Goal: Information Seeking & Learning: Learn about a topic

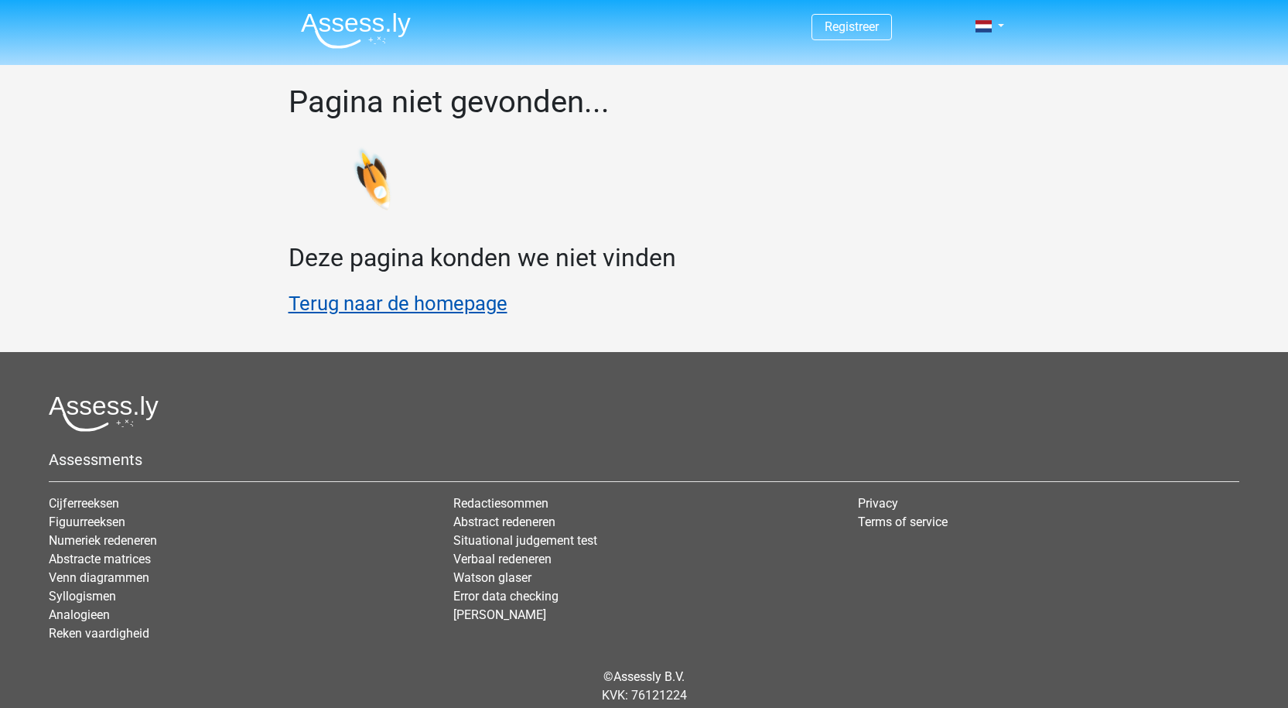
click at [379, 298] on link "Terug naar de homepage" at bounding box center [398, 303] width 219 height 23
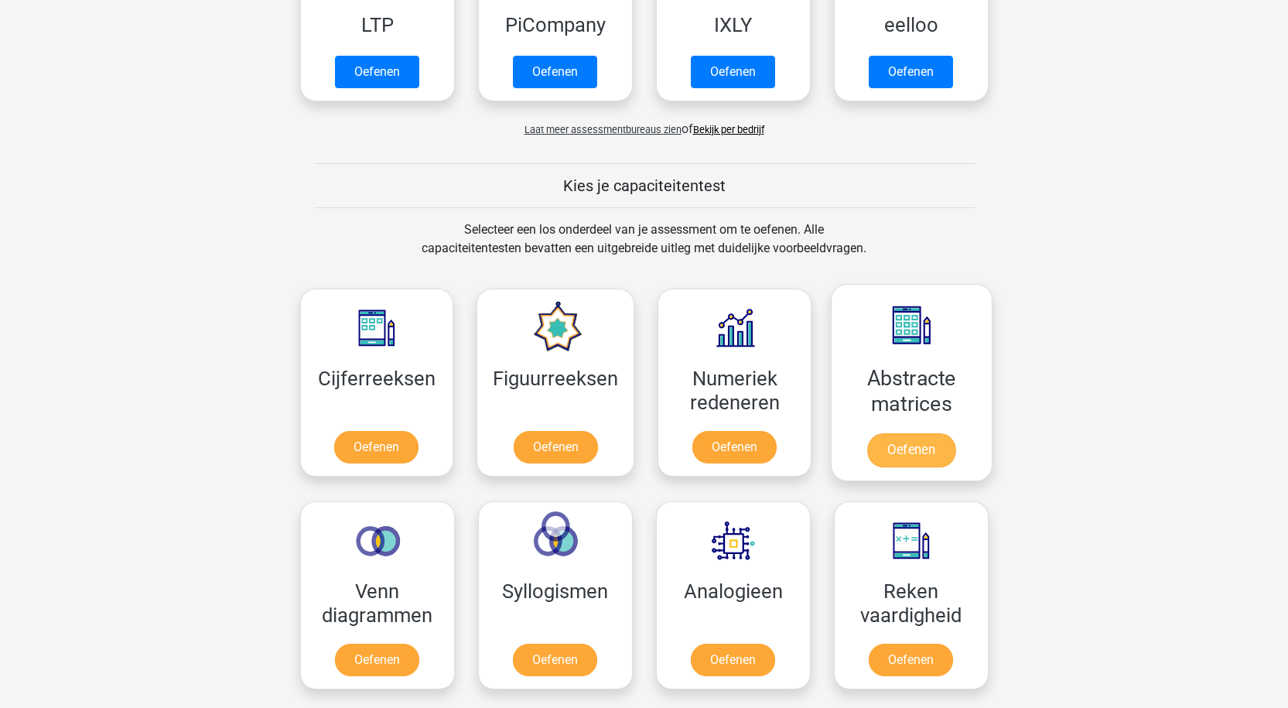
scroll to position [464, 0]
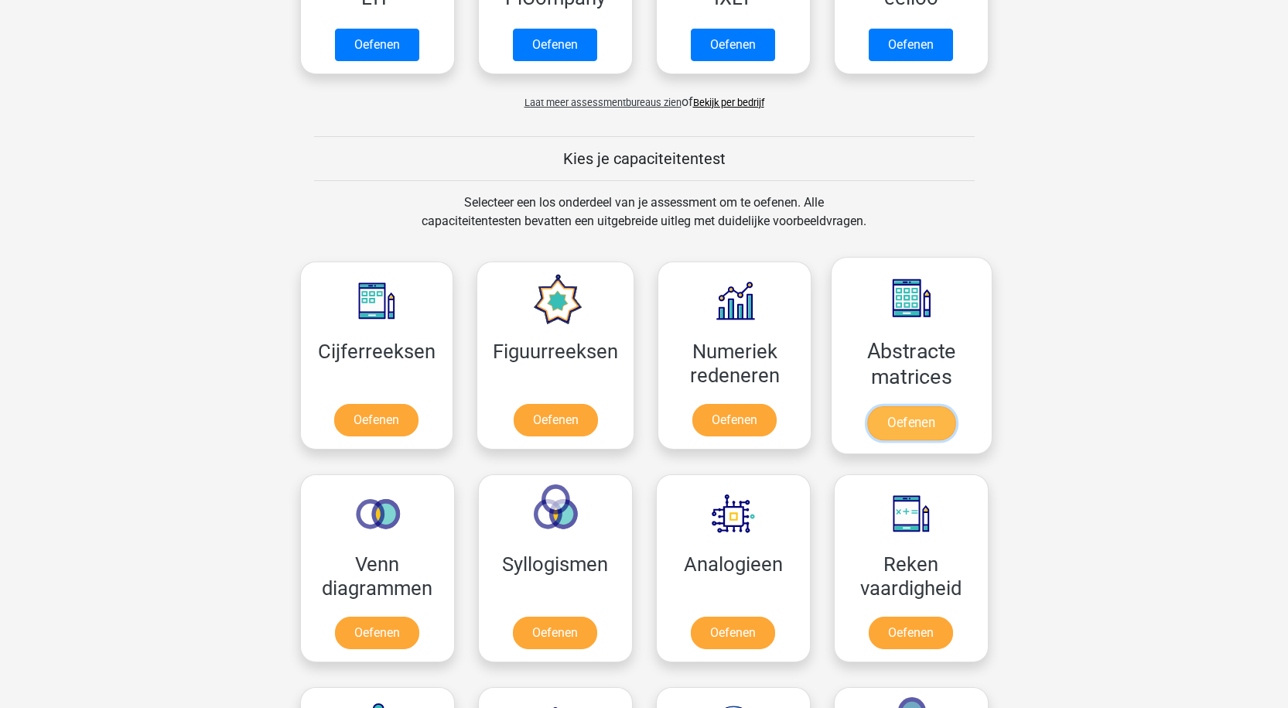
click at [922, 429] on link "Oefenen" at bounding box center [911, 423] width 88 height 34
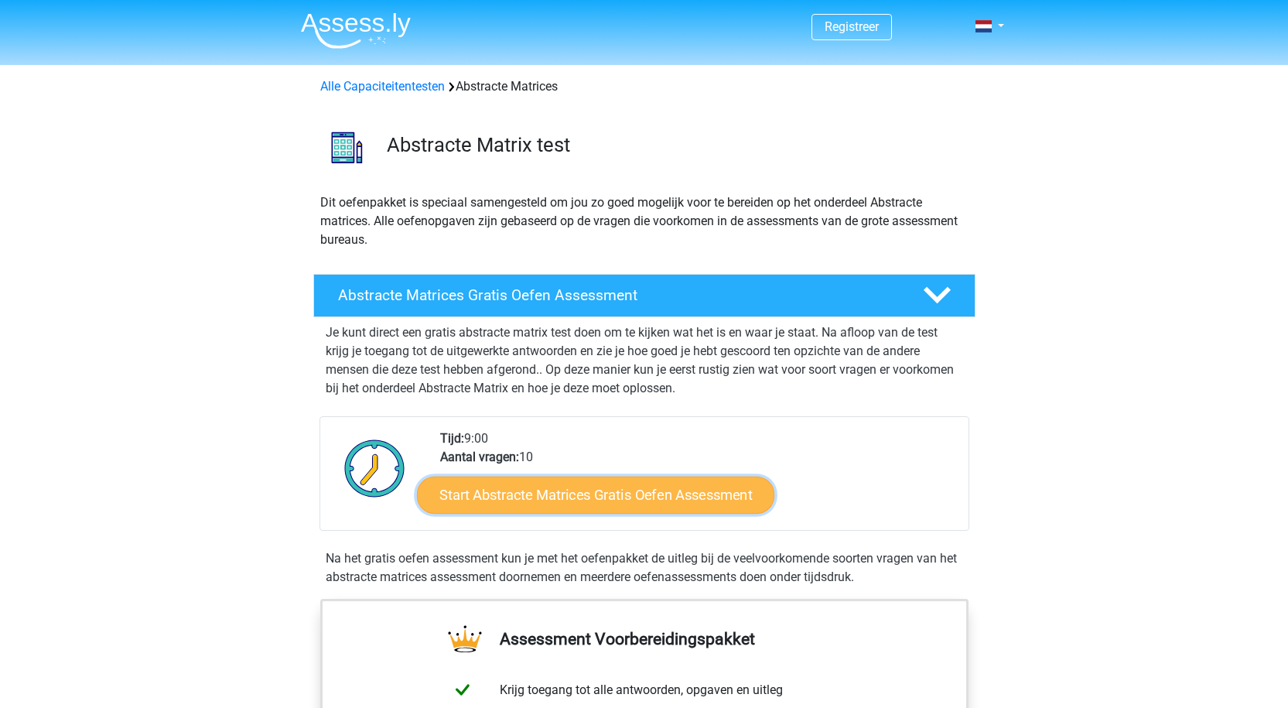
click at [581, 500] on link "Start Abstracte Matrices Gratis Oefen Assessment" at bounding box center [595, 494] width 357 height 37
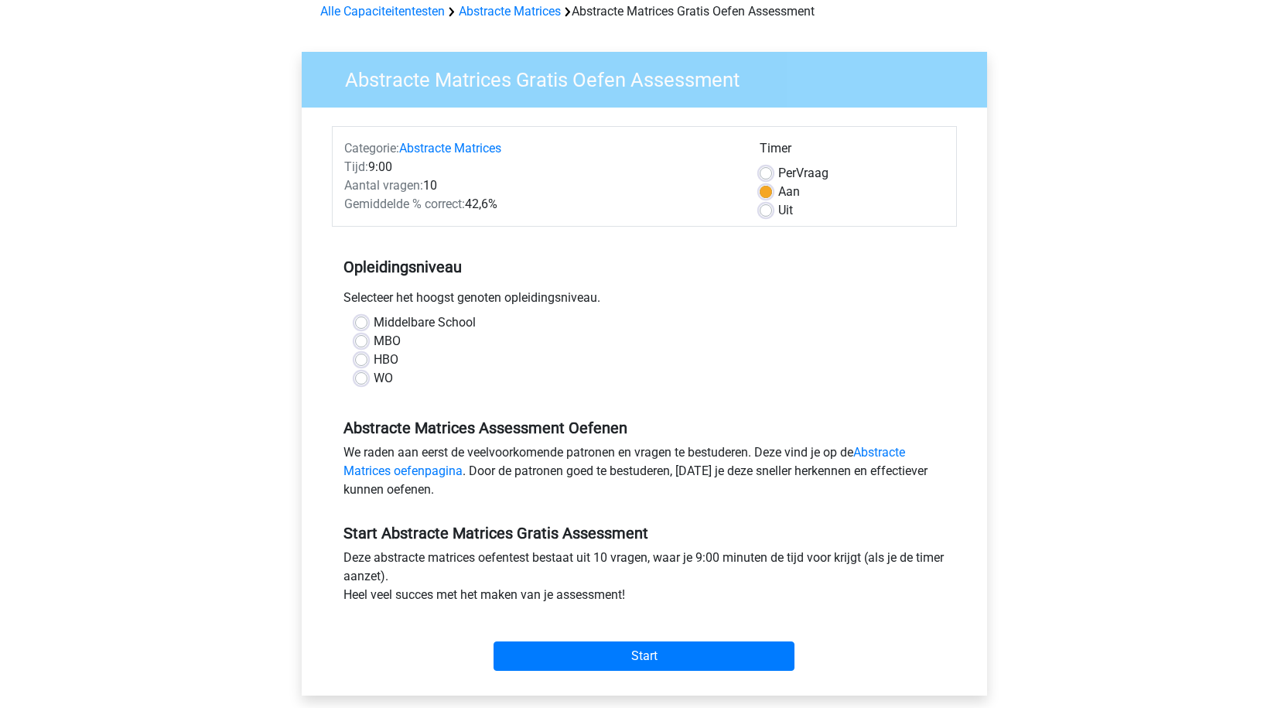
scroll to position [77, 0]
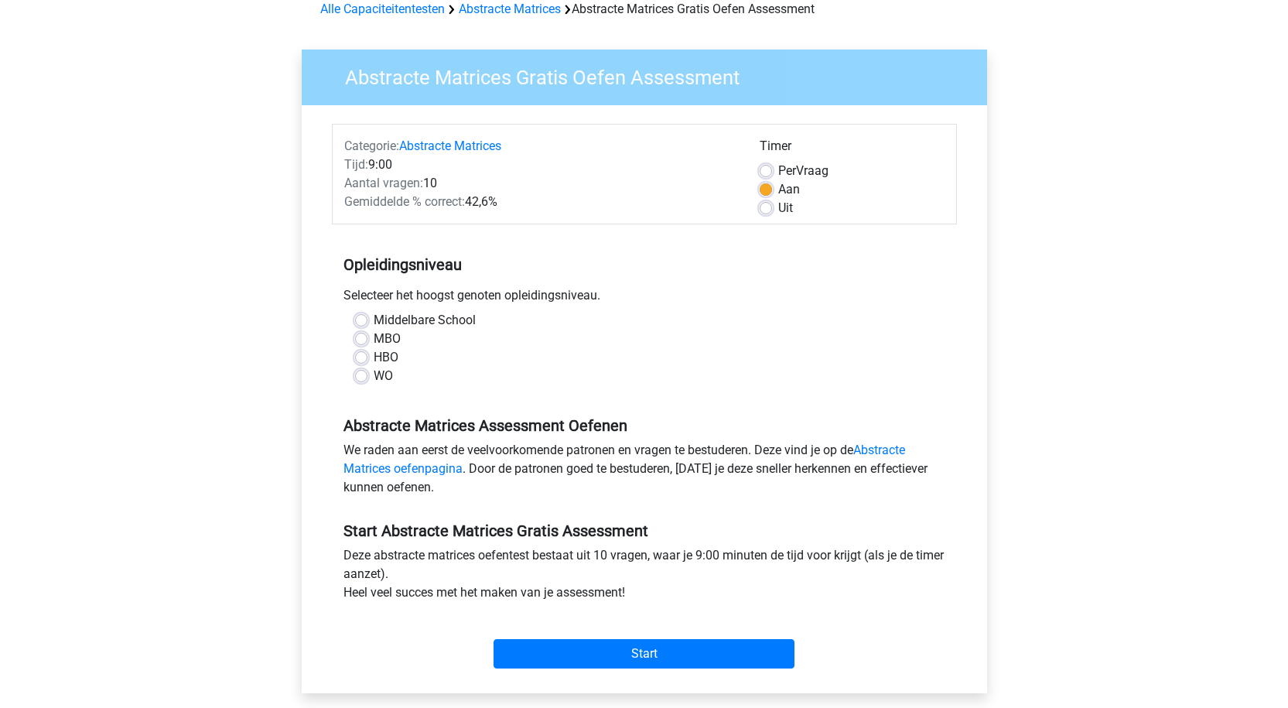
click at [374, 319] on label "Middelbare School" at bounding box center [425, 320] width 102 height 19
click at [364, 319] on input "Middelbare School" at bounding box center [361, 318] width 12 height 15
radio input "true"
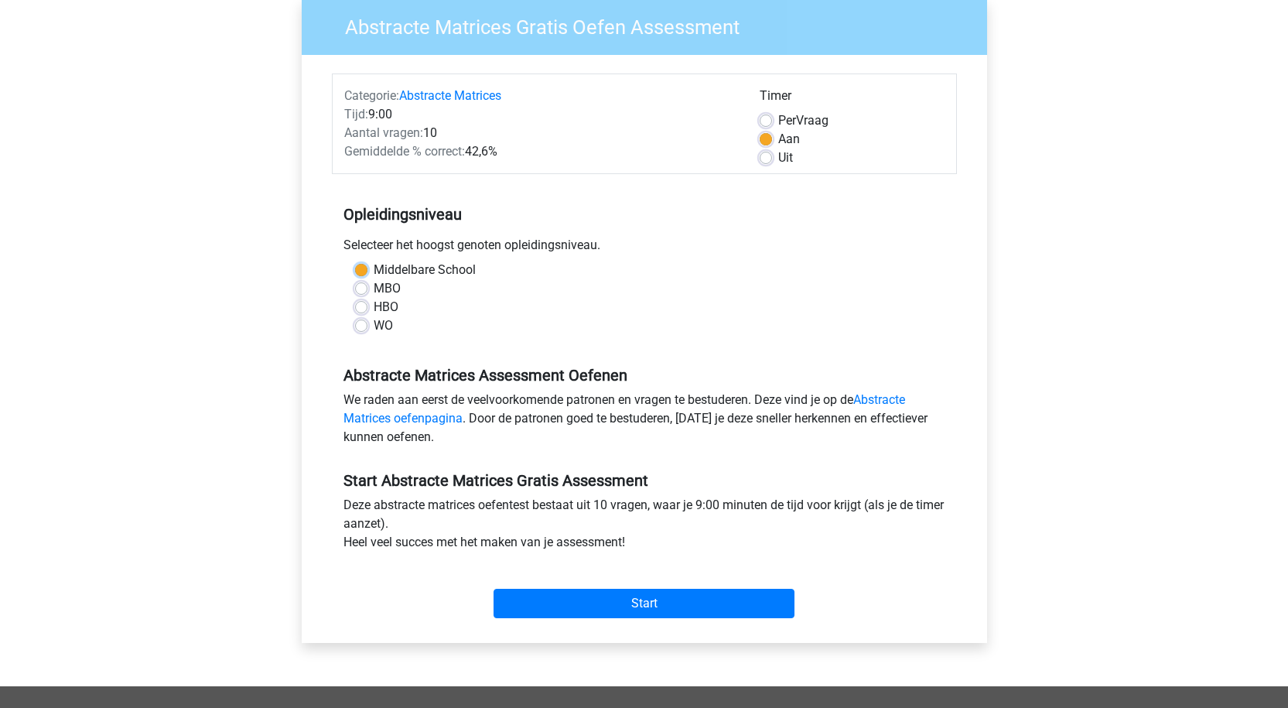
scroll to position [155, 0]
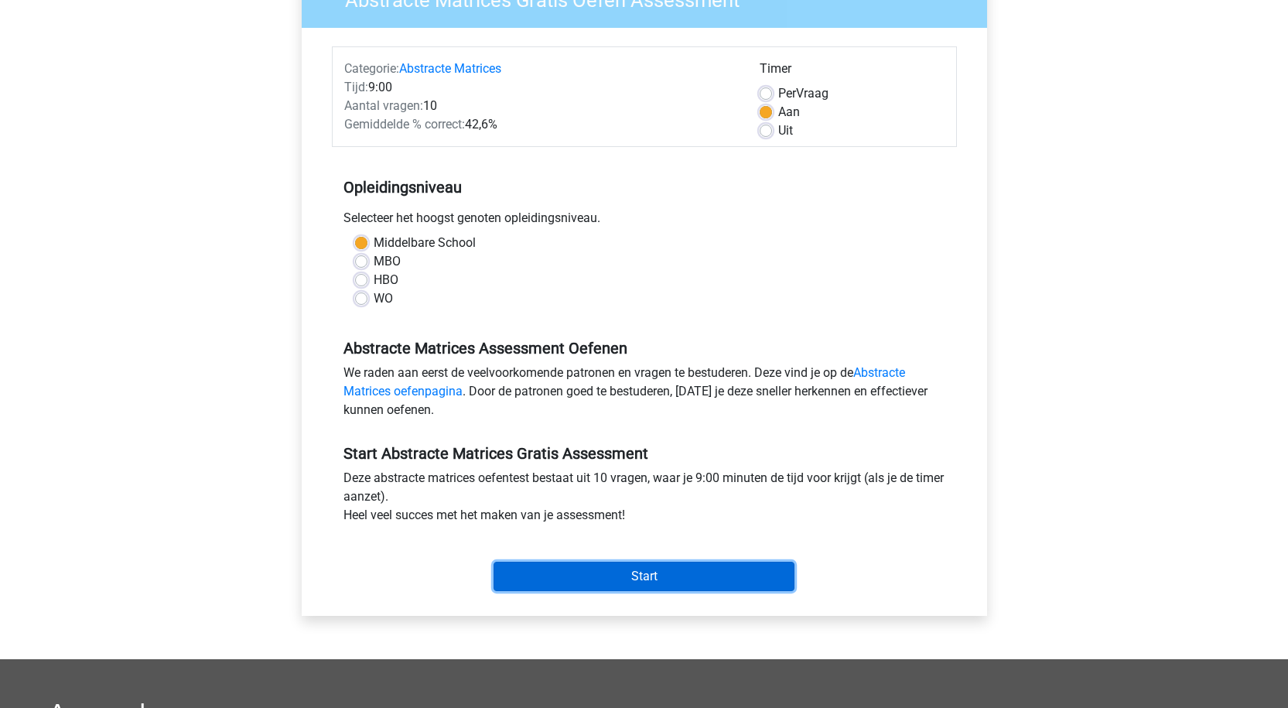
click at [591, 575] on input "Start" at bounding box center [644, 576] width 301 height 29
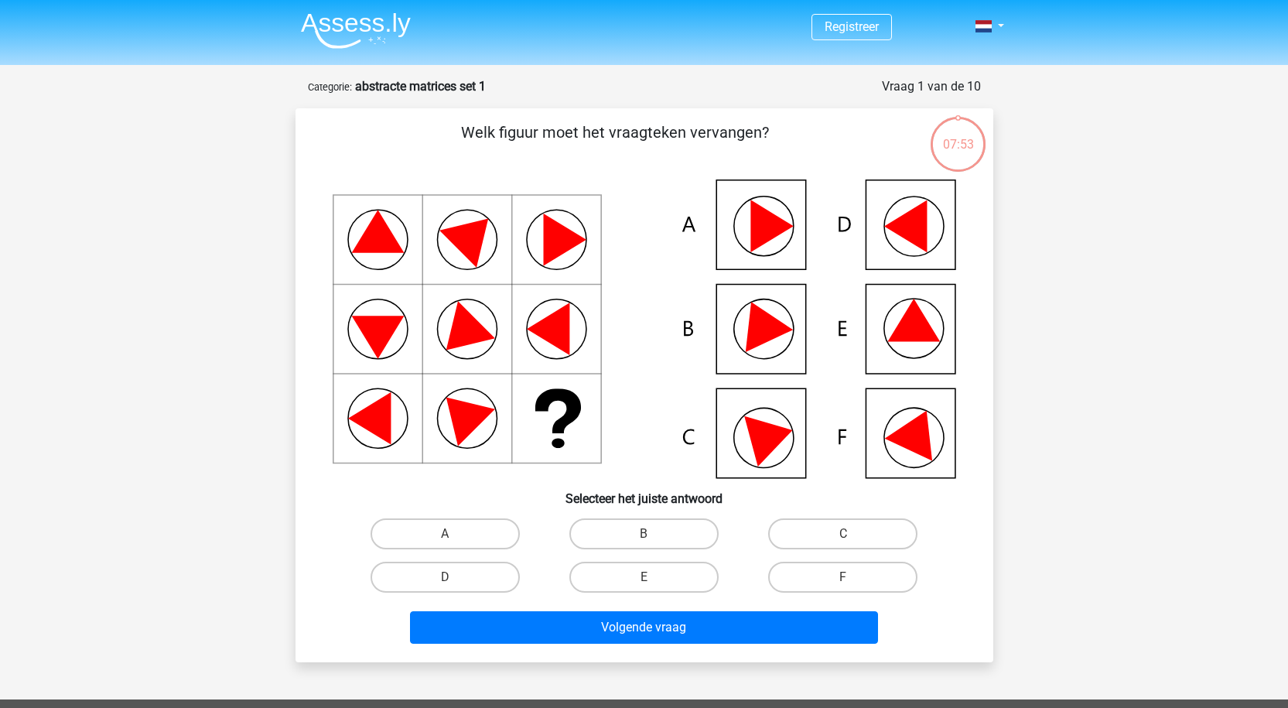
click at [917, 319] on icon at bounding box center [913, 320] width 53 height 43
click at [661, 567] on label "E" at bounding box center [643, 577] width 149 height 31
click at [654, 577] on input "E" at bounding box center [649, 582] width 10 height 10
radio input "true"
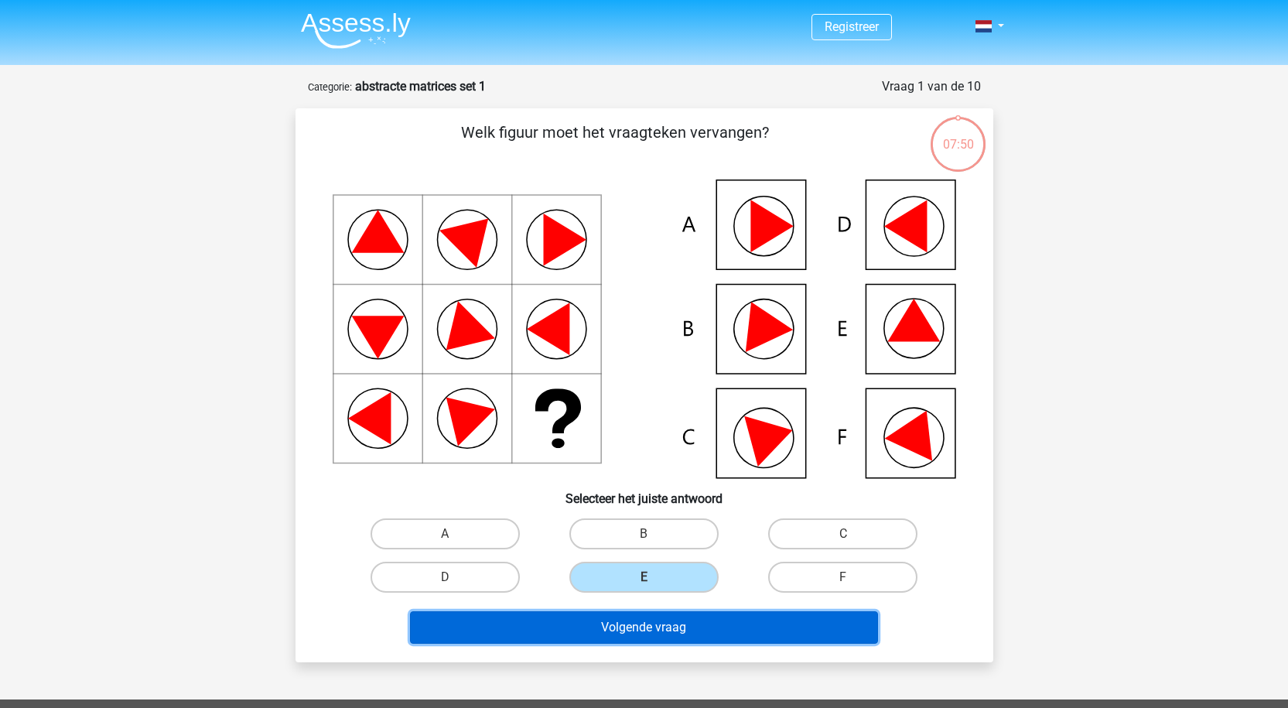
click at [699, 621] on button "Volgende vraag" at bounding box center [644, 627] width 468 height 32
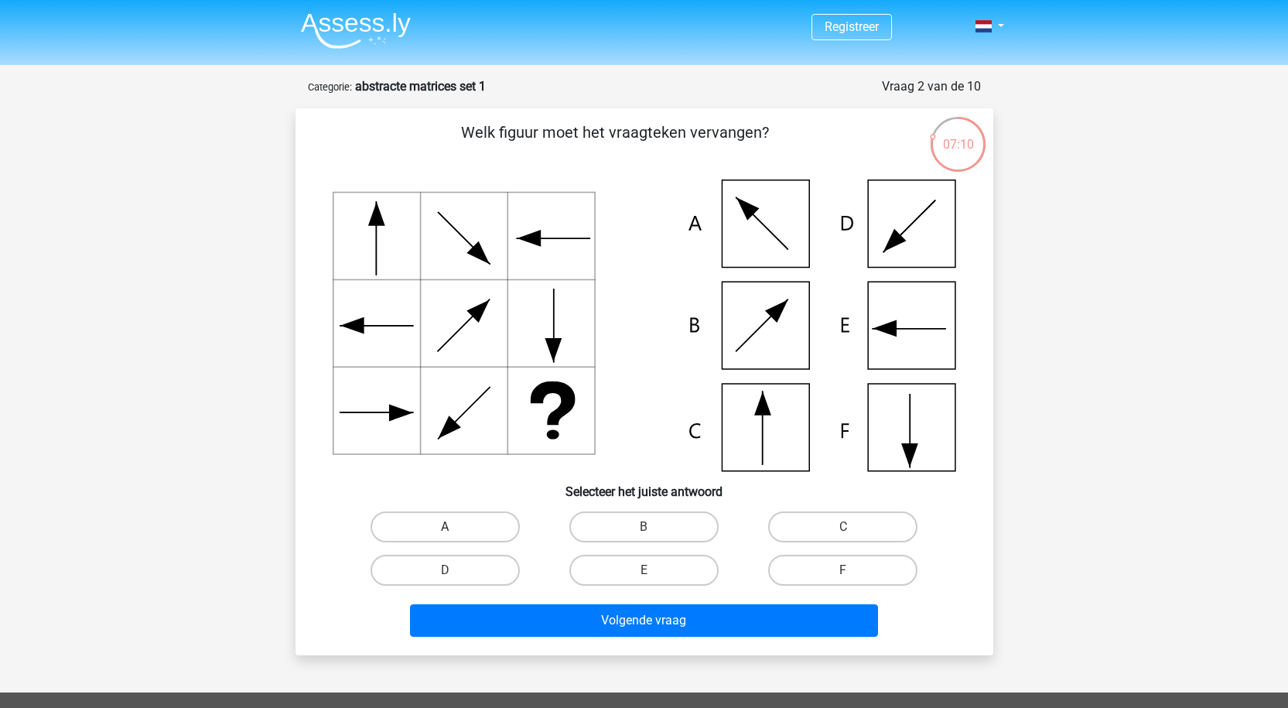
click at [479, 531] on label "A" at bounding box center [445, 526] width 149 height 31
click at [455, 531] on input "A" at bounding box center [450, 532] width 10 height 10
radio input "true"
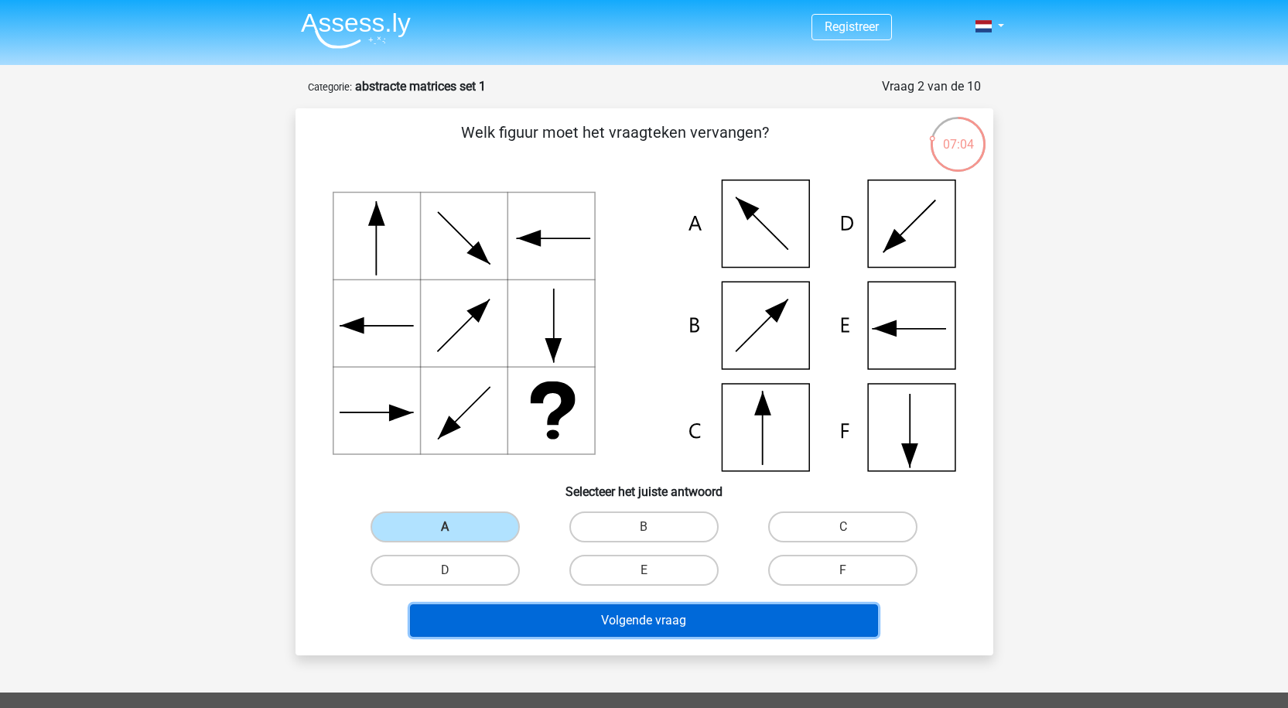
click at [574, 627] on button "Volgende vraag" at bounding box center [644, 620] width 468 height 32
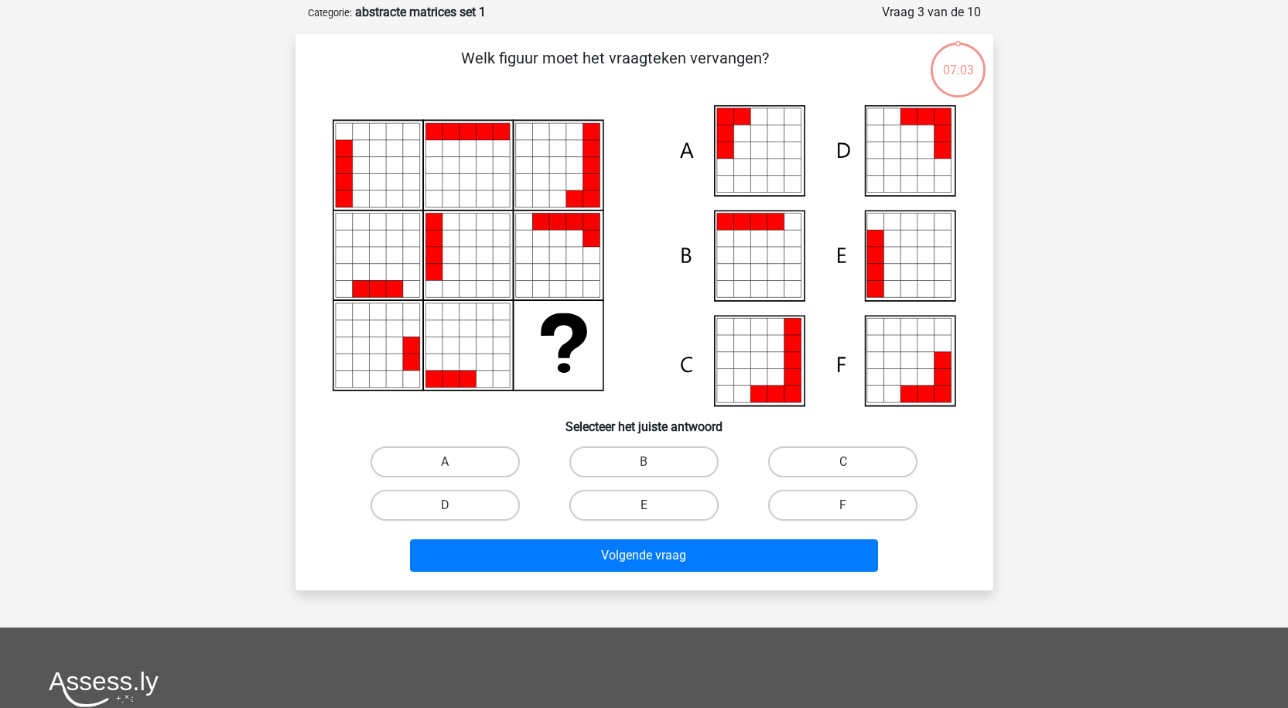
scroll to position [77, 0]
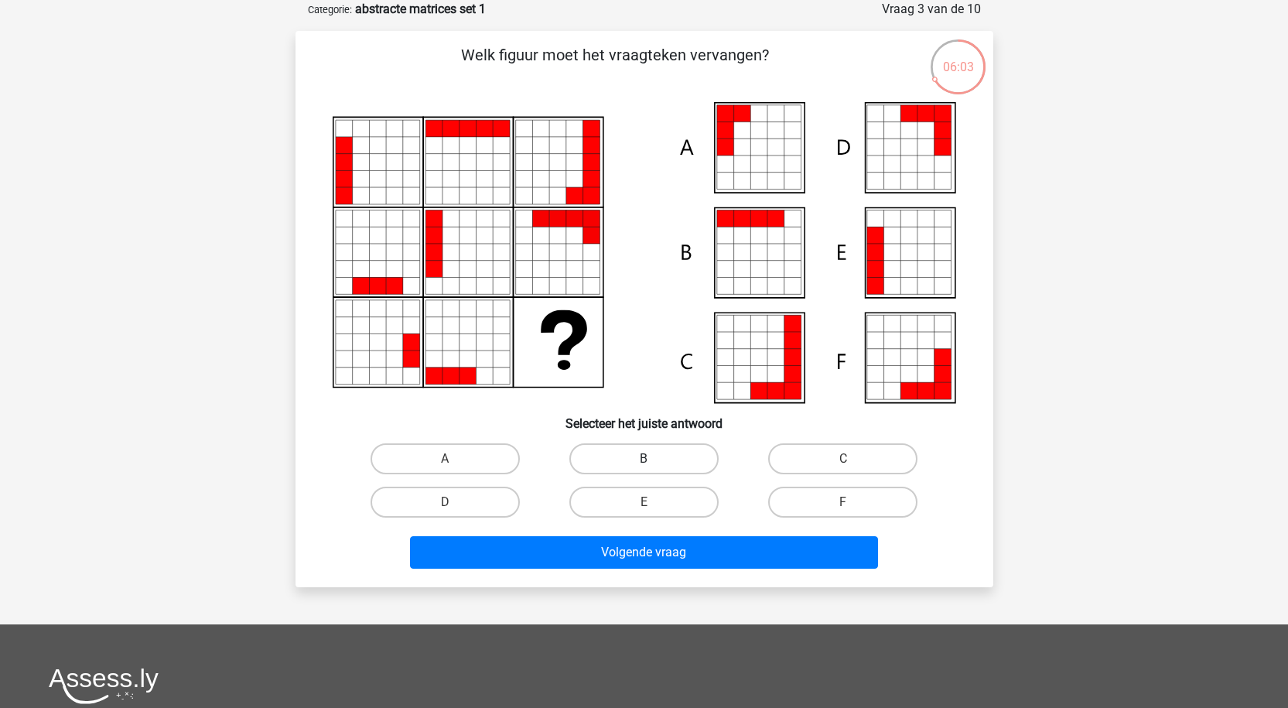
click at [661, 456] on label "B" at bounding box center [643, 458] width 149 height 31
click at [654, 459] on input "B" at bounding box center [649, 464] width 10 height 10
radio input "true"
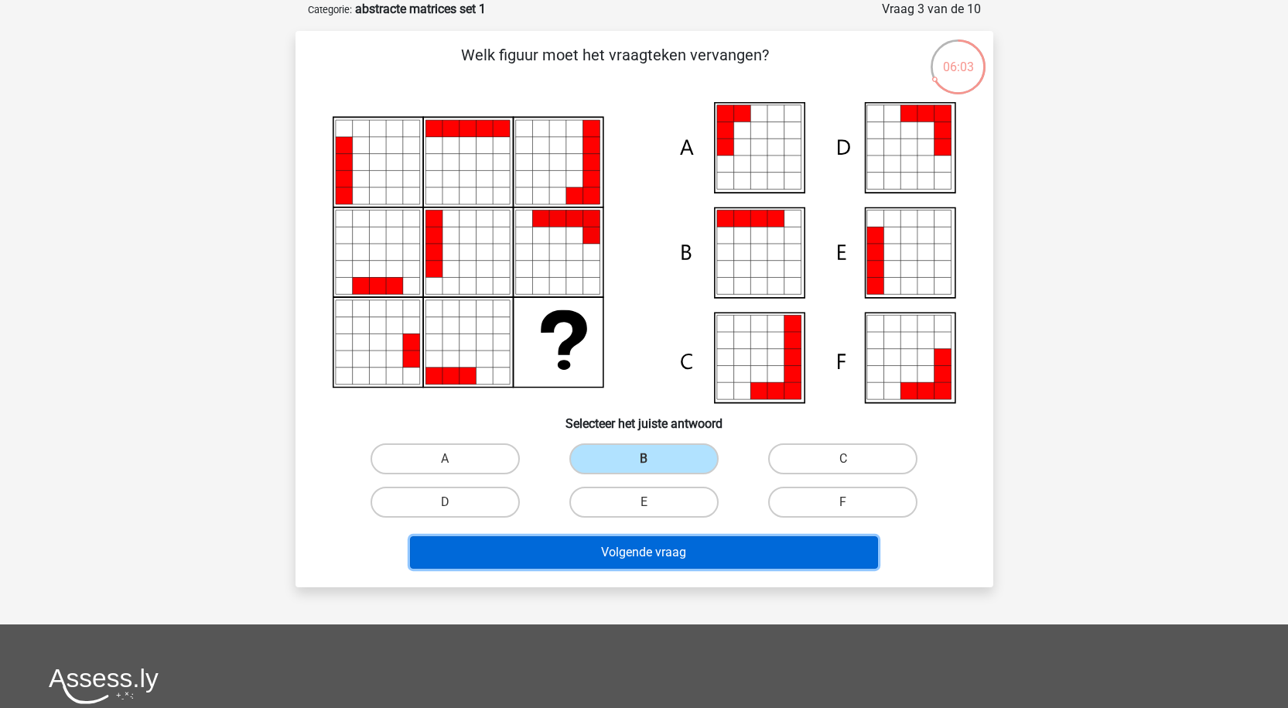
click at [668, 550] on button "Volgende vraag" at bounding box center [644, 552] width 468 height 32
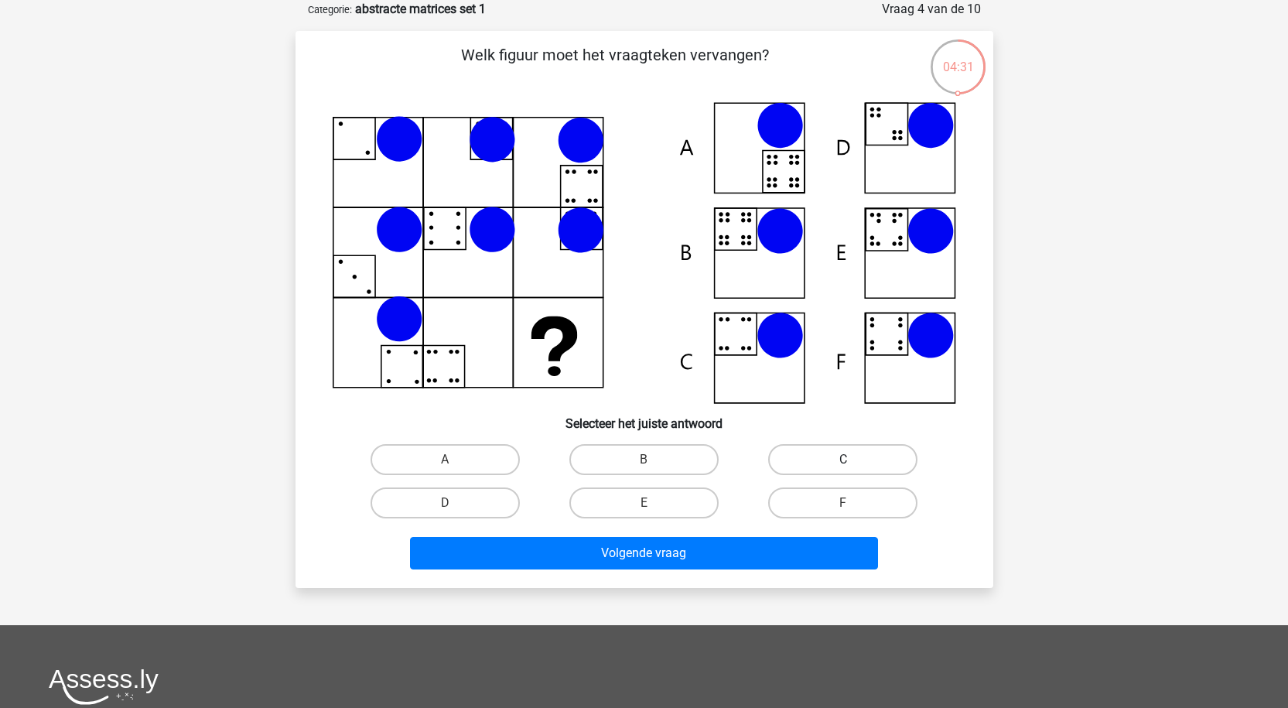
click at [835, 453] on label "C" at bounding box center [842, 459] width 149 height 31
click at [843, 460] on input "C" at bounding box center [848, 465] width 10 height 10
radio input "true"
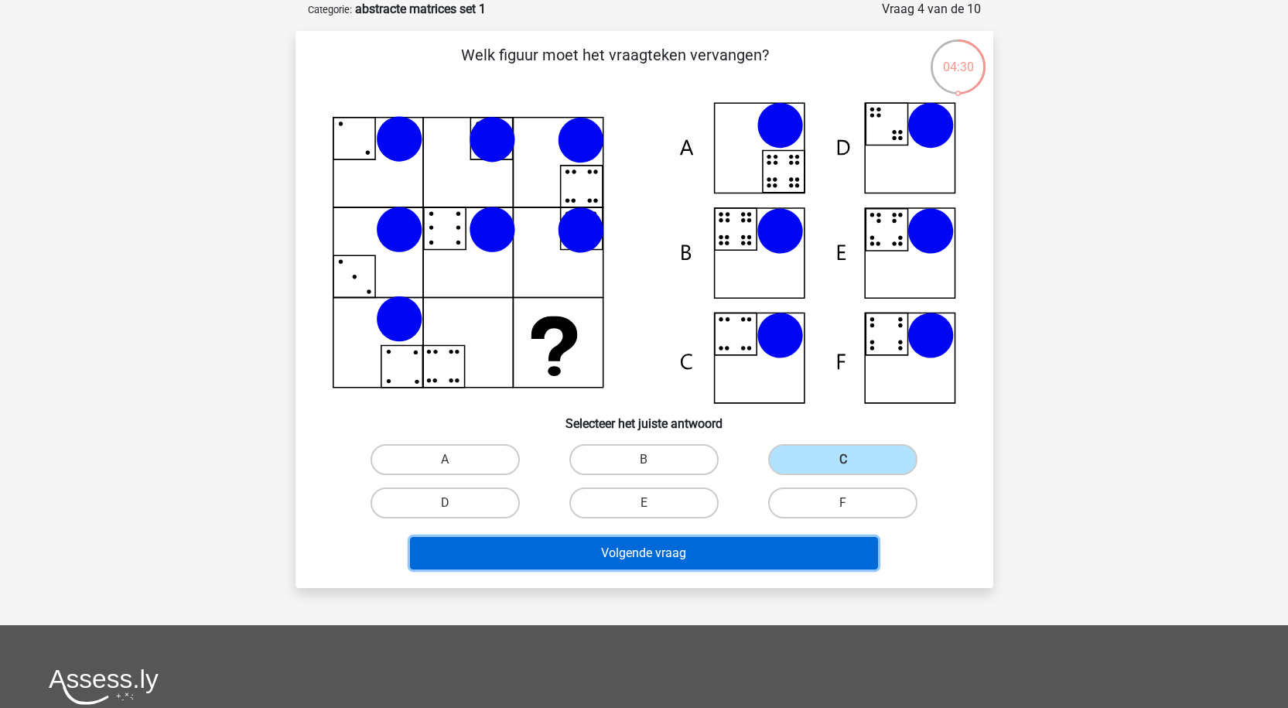
click at [752, 542] on button "Volgende vraag" at bounding box center [644, 553] width 468 height 32
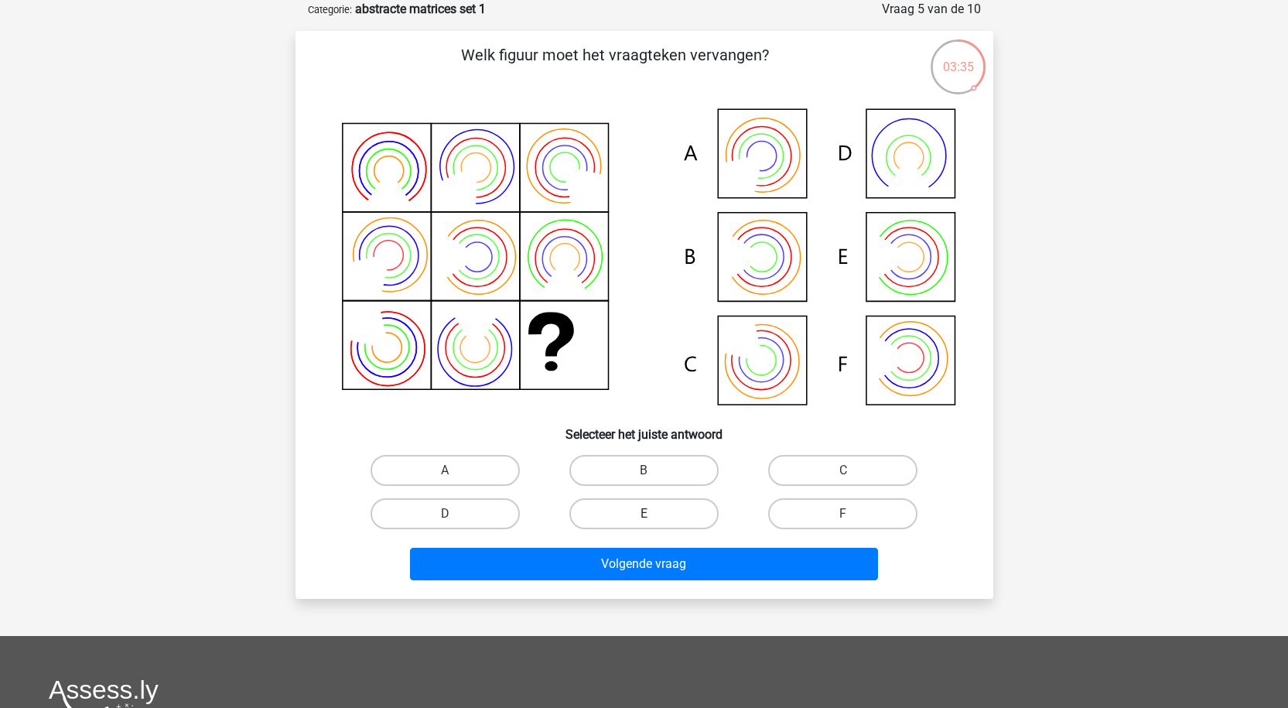
click at [665, 518] on label "E" at bounding box center [643, 513] width 149 height 31
click at [654, 518] on input "E" at bounding box center [649, 519] width 10 height 10
radio input "true"
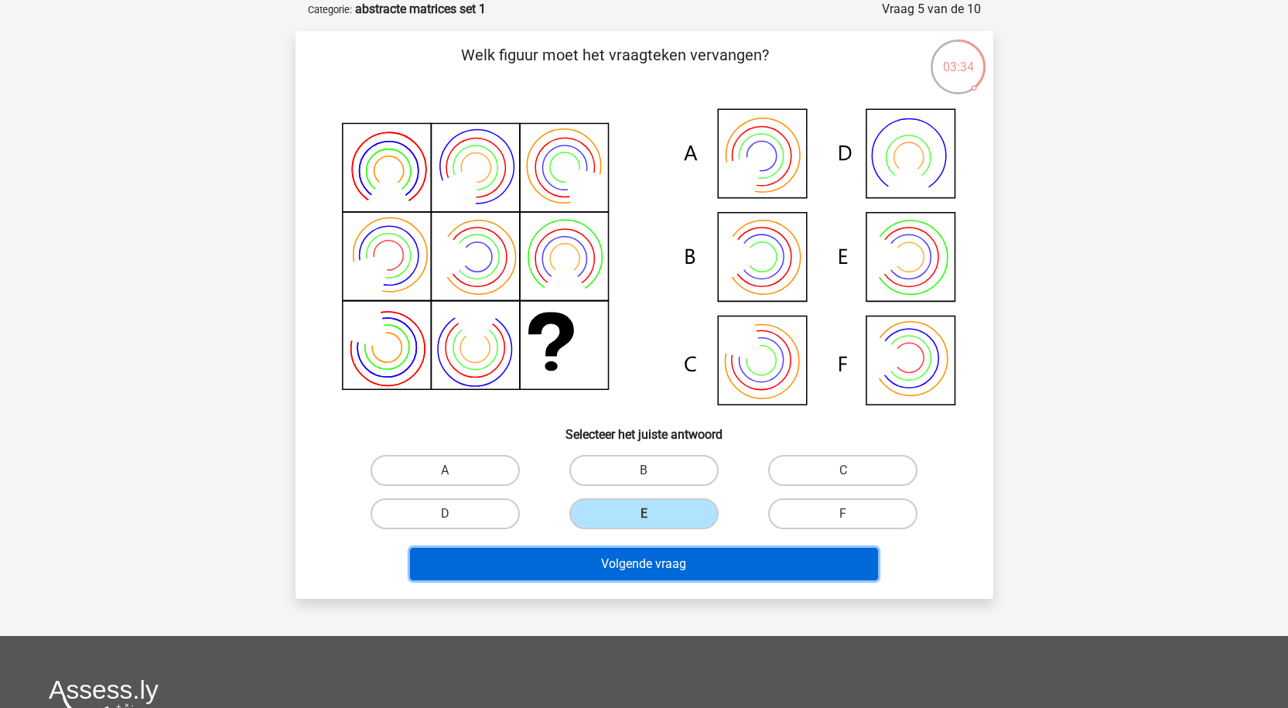
click at [678, 566] on button "Volgende vraag" at bounding box center [644, 564] width 468 height 32
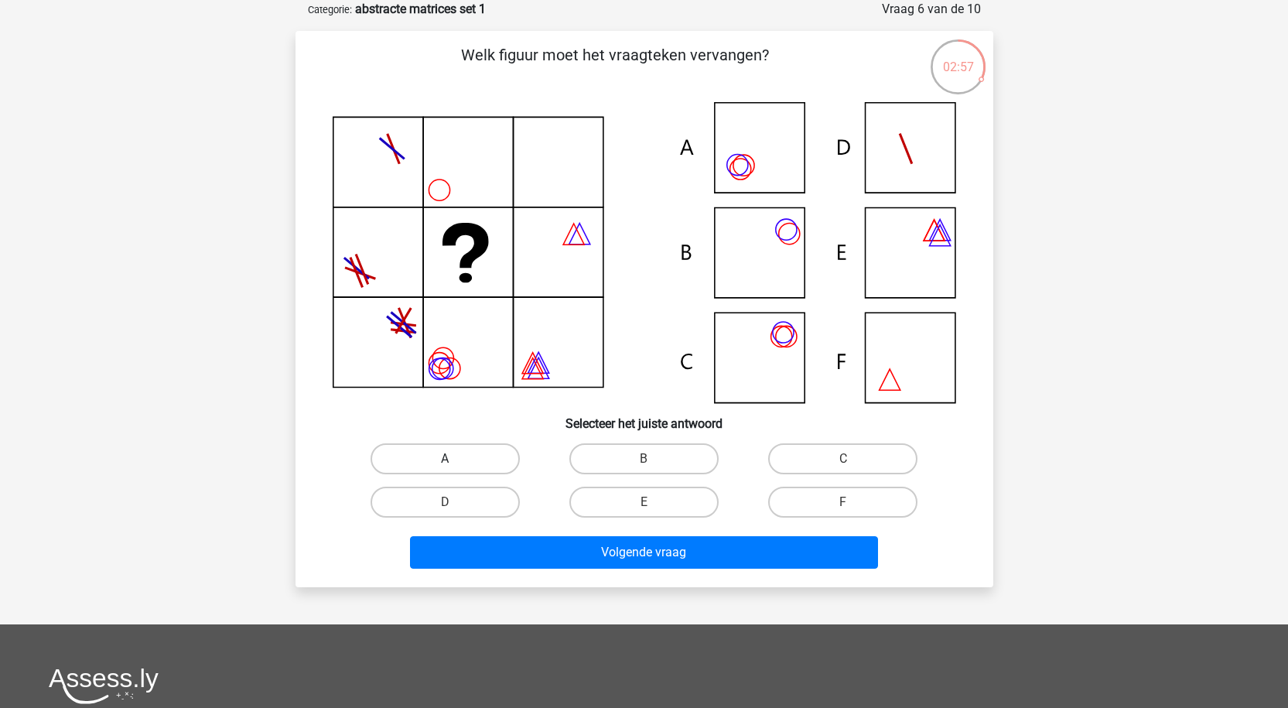
click at [489, 452] on label "A" at bounding box center [445, 458] width 149 height 31
click at [455, 459] on input "A" at bounding box center [450, 464] width 10 height 10
radio input "true"
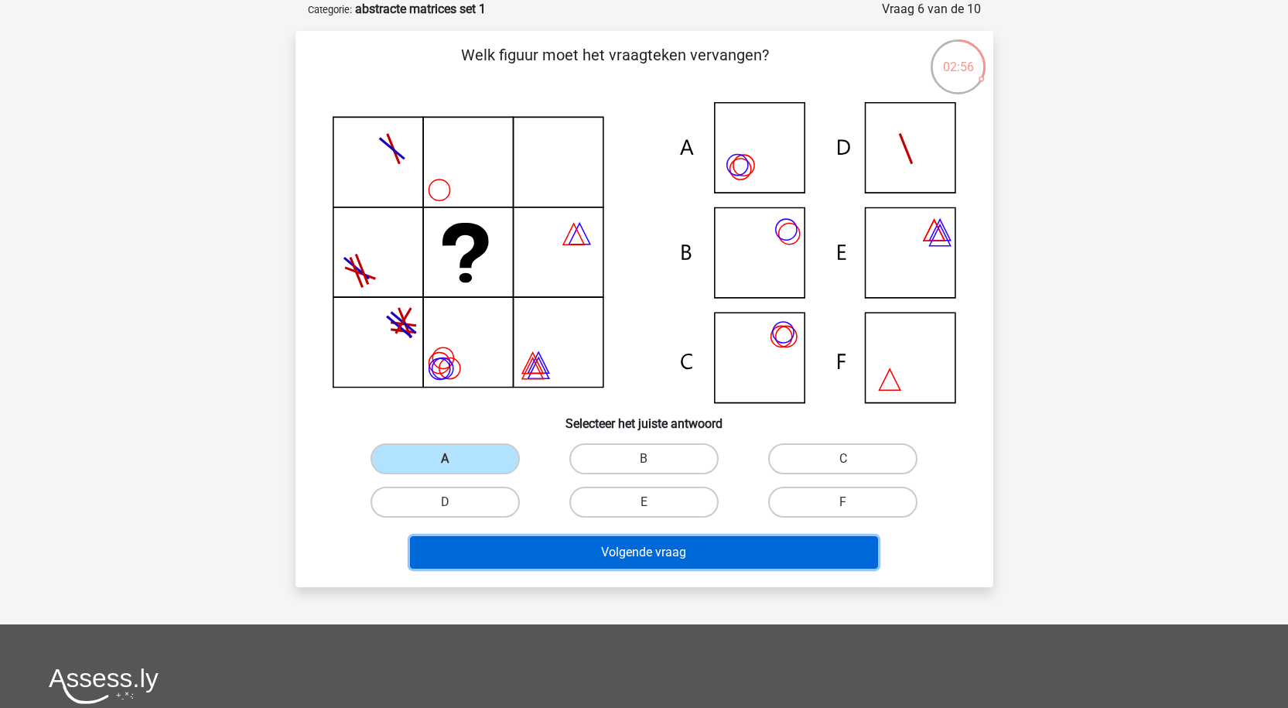
click at [576, 555] on button "Volgende vraag" at bounding box center [644, 552] width 468 height 32
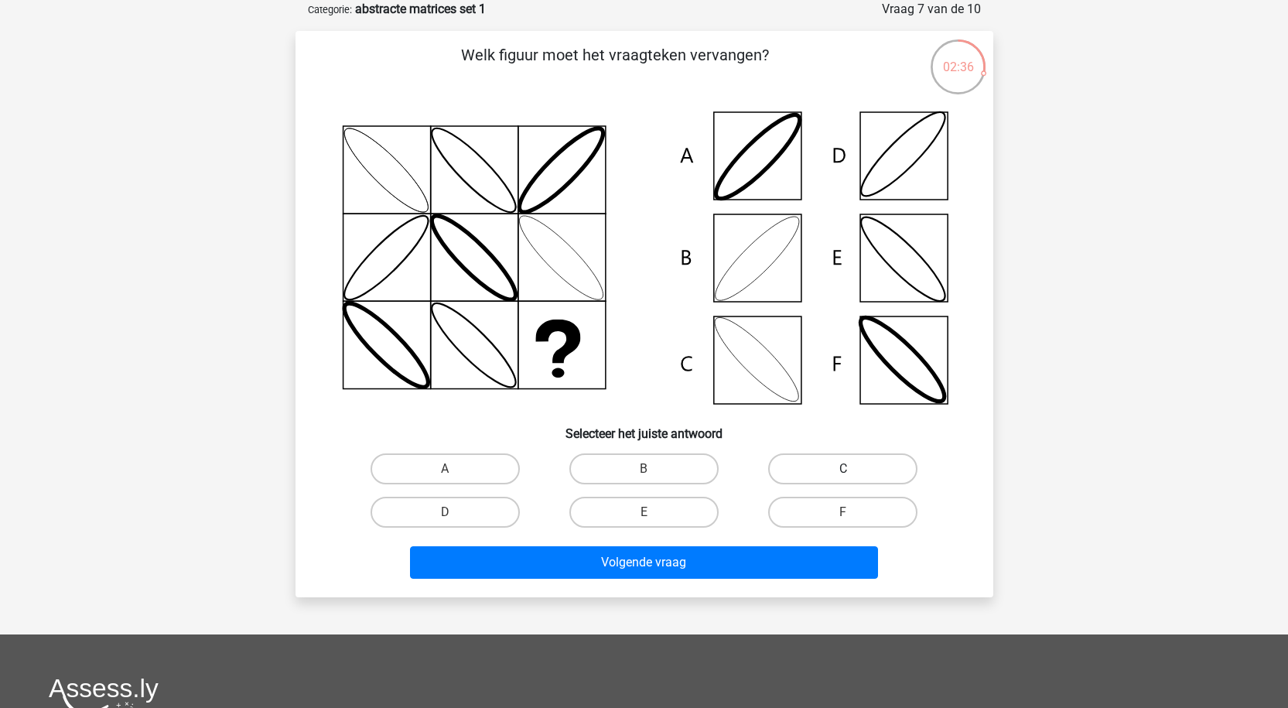
click at [818, 464] on label "C" at bounding box center [842, 468] width 149 height 31
click at [843, 469] on input "C" at bounding box center [848, 474] width 10 height 10
radio input "true"
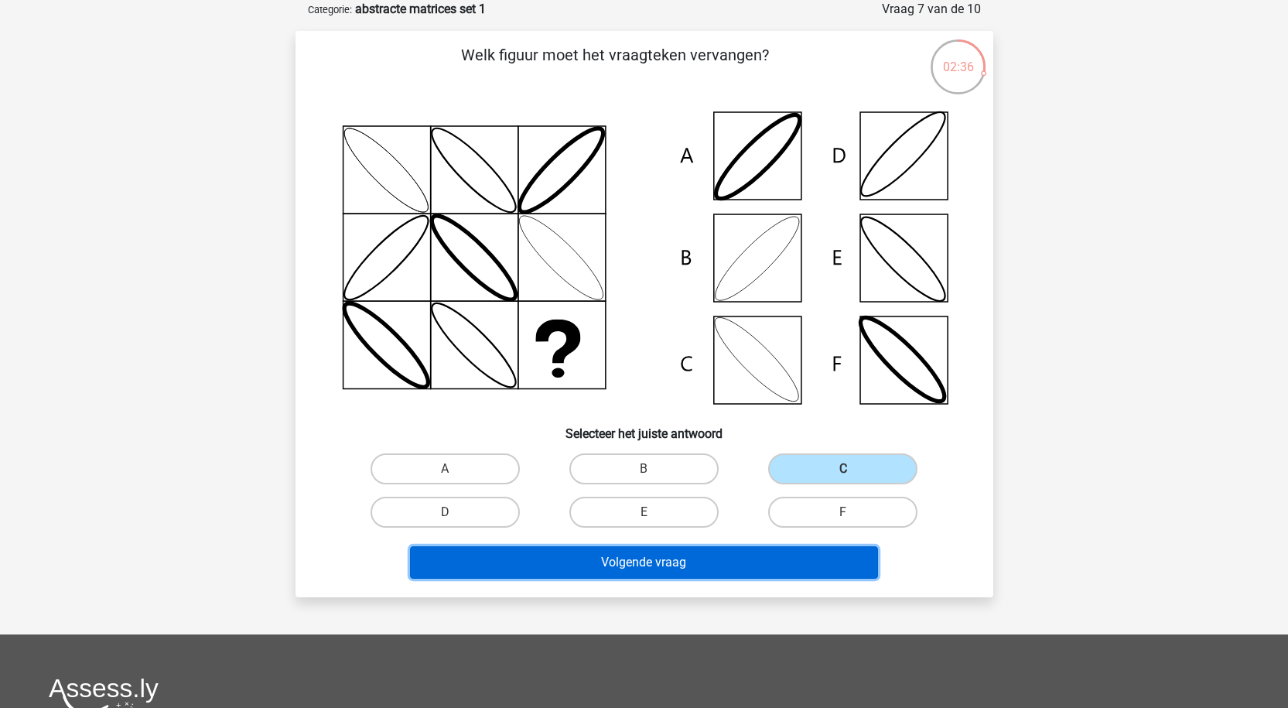
click at [737, 557] on button "Volgende vraag" at bounding box center [644, 562] width 468 height 32
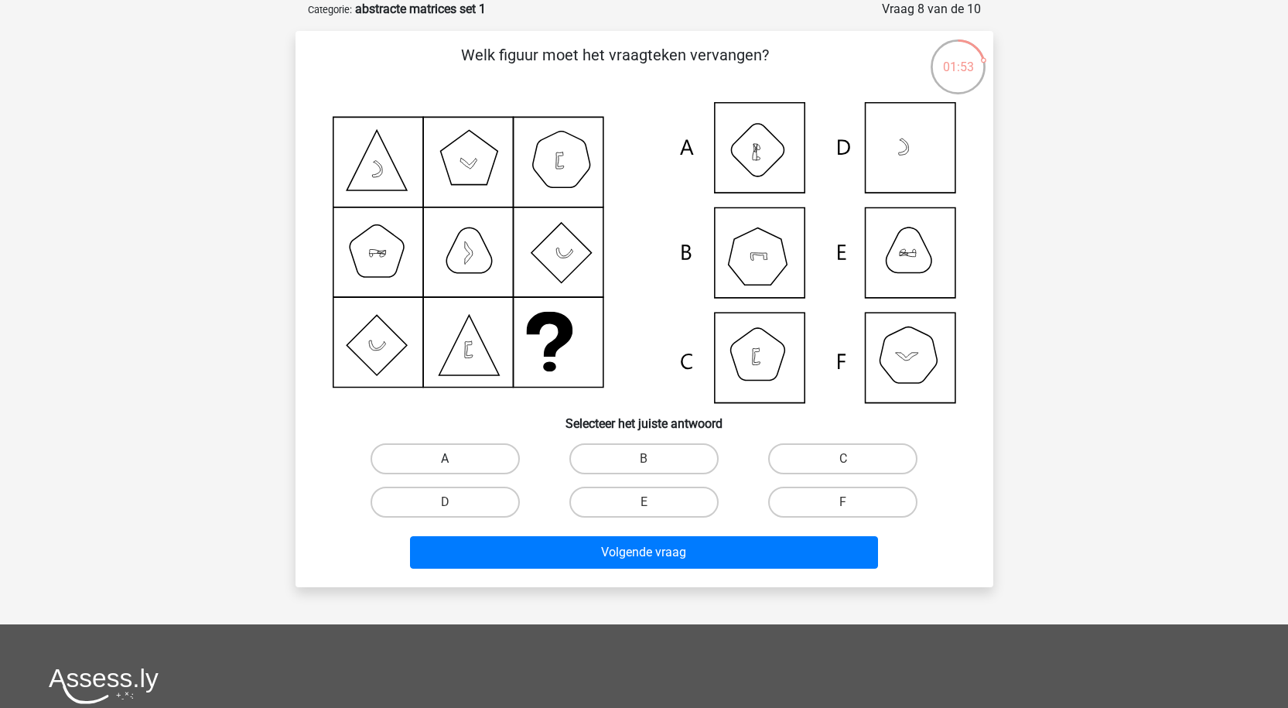
click at [456, 454] on label "A" at bounding box center [445, 458] width 149 height 31
click at [455, 459] on input "A" at bounding box center [450, 464] width 10 height 10
radio input "true"
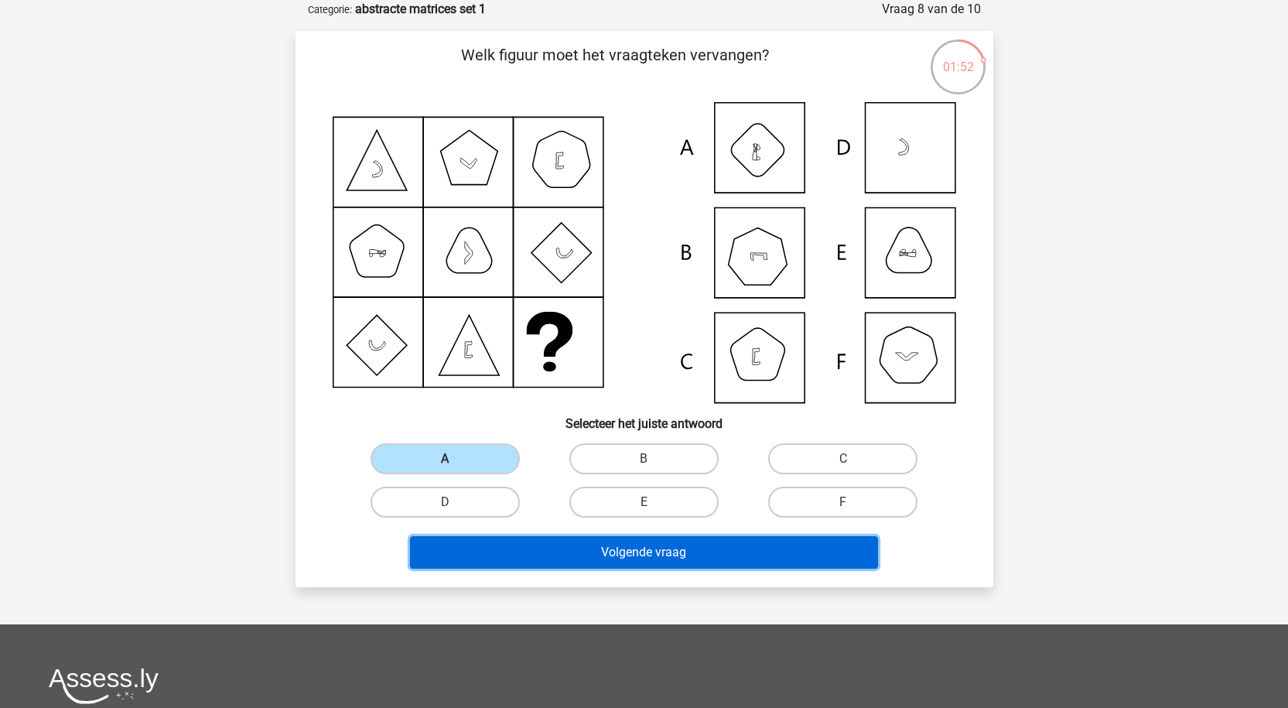
click at [568, 566] on button "Volgende vraag" at bounding box center [644, 552] width 468 height 32
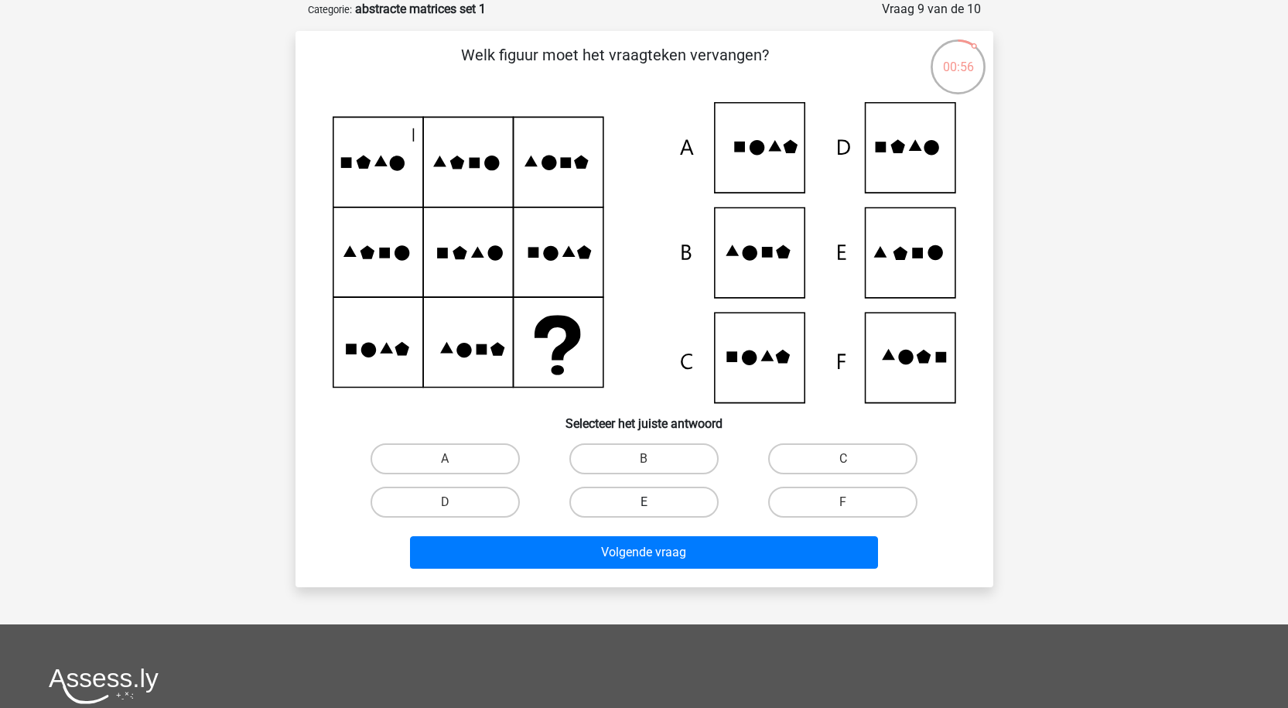
click at [628, 507] on label "E" at bounding box center [643, 502] width 149 height 31
click at [644, 507] on input "E" at bounding box center [649, 507] width 10 height 10
radio input "true"
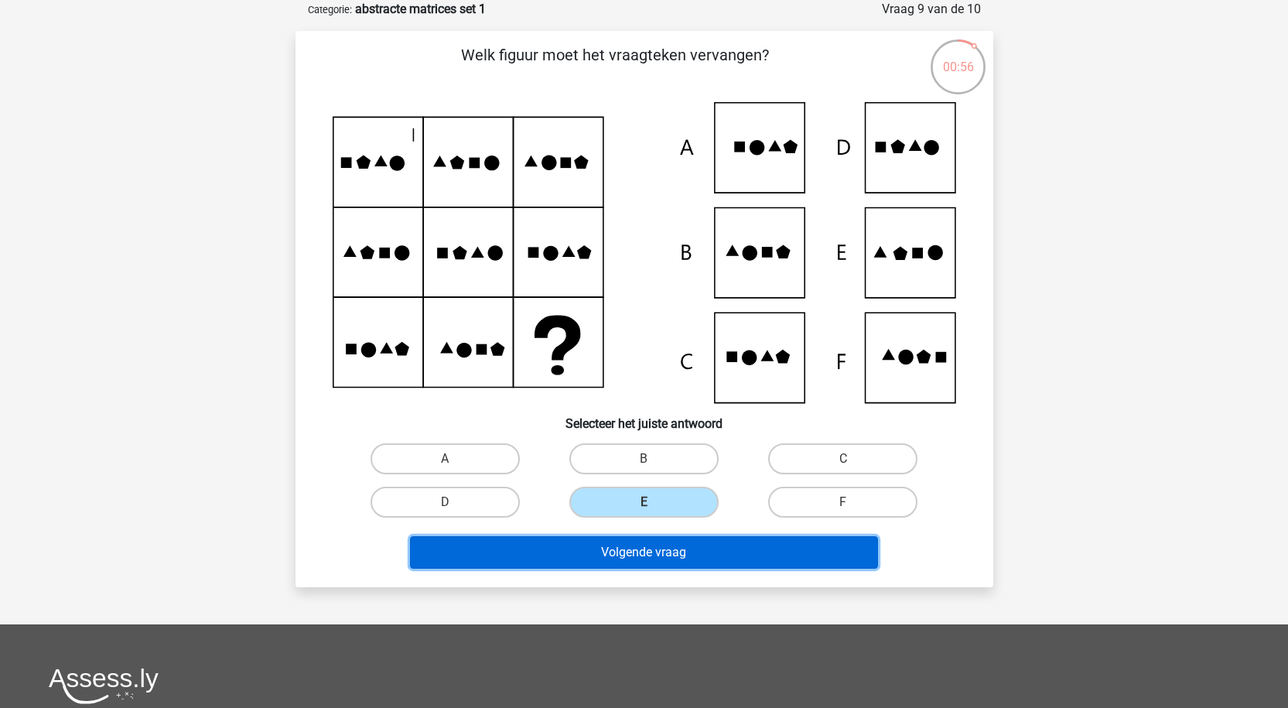
click at [638, 548] on button "Volgende vraag" at bounding box center [644, 552] width 468 height 32
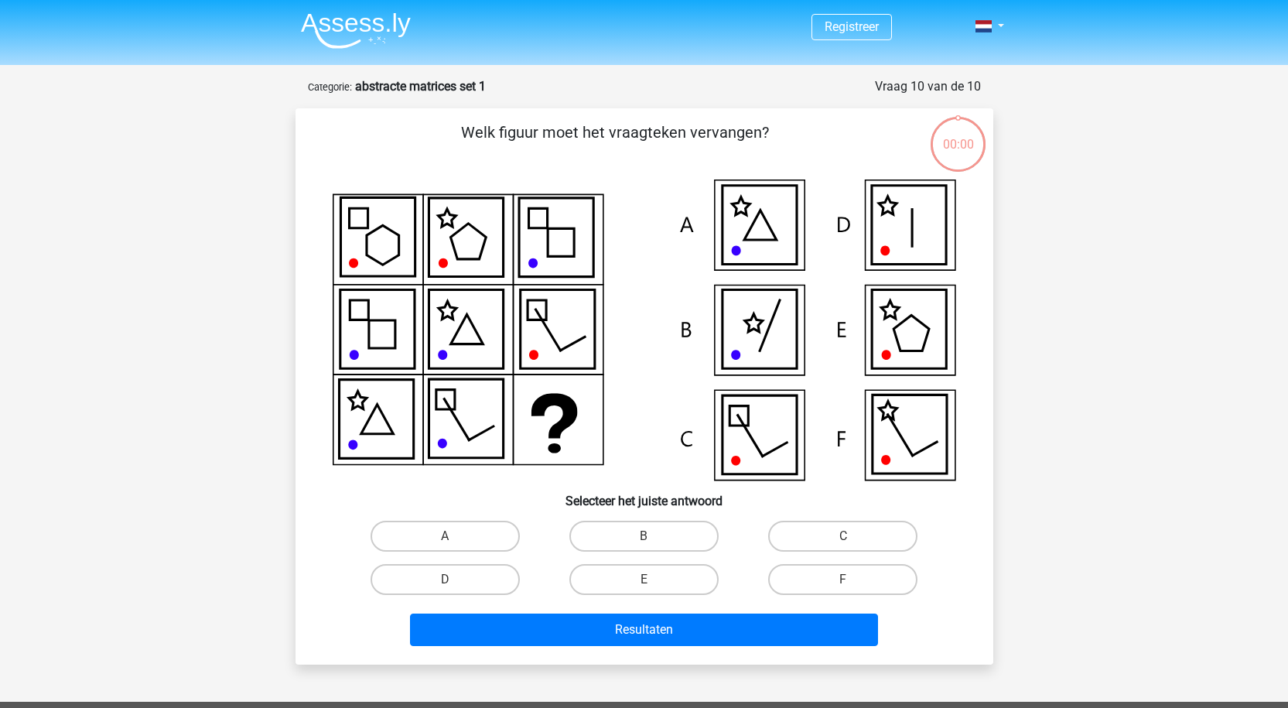
scroll to position [77, 0]
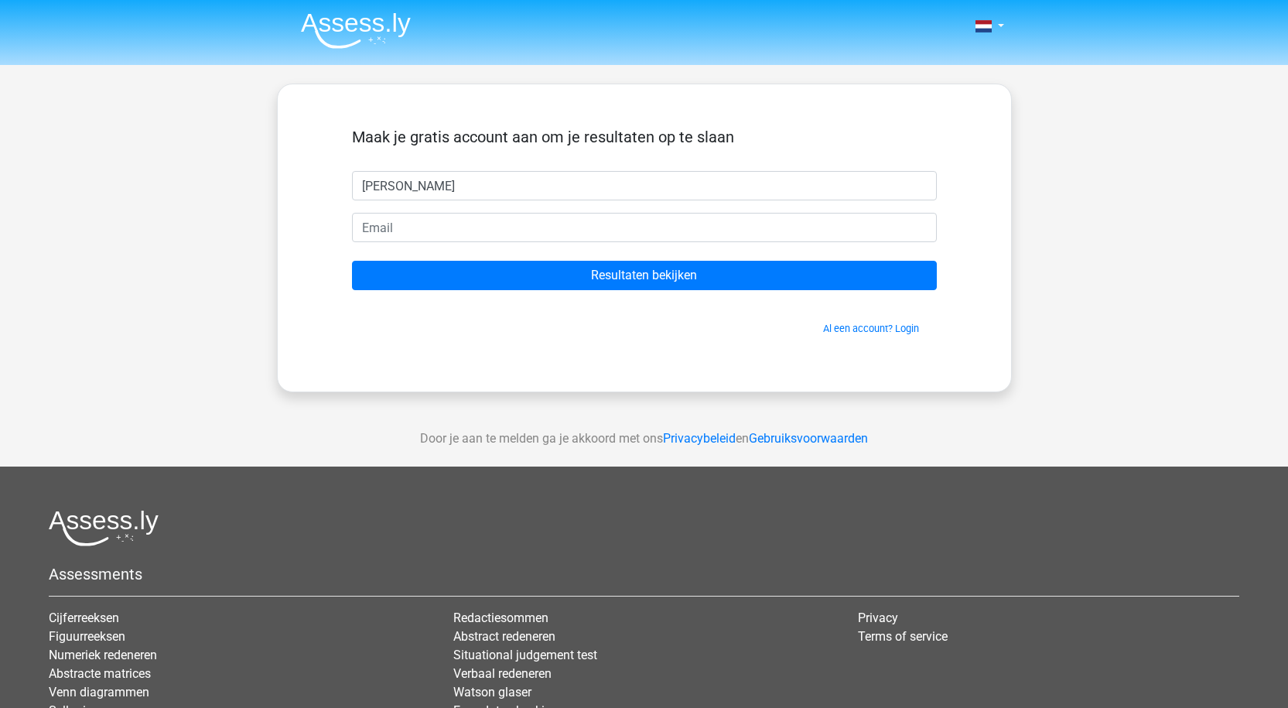
type input "christiaan"
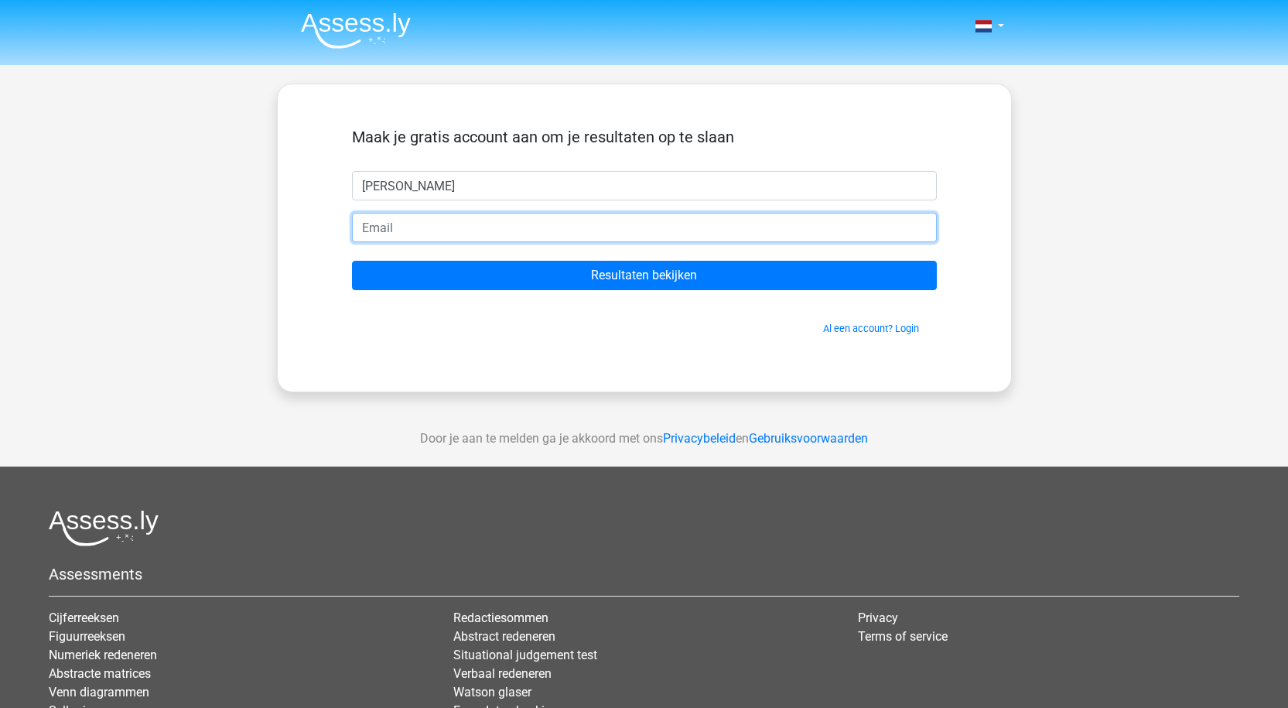
click at [482, 220] on input "email" at bounding box center [644, 227] width 585 height 29
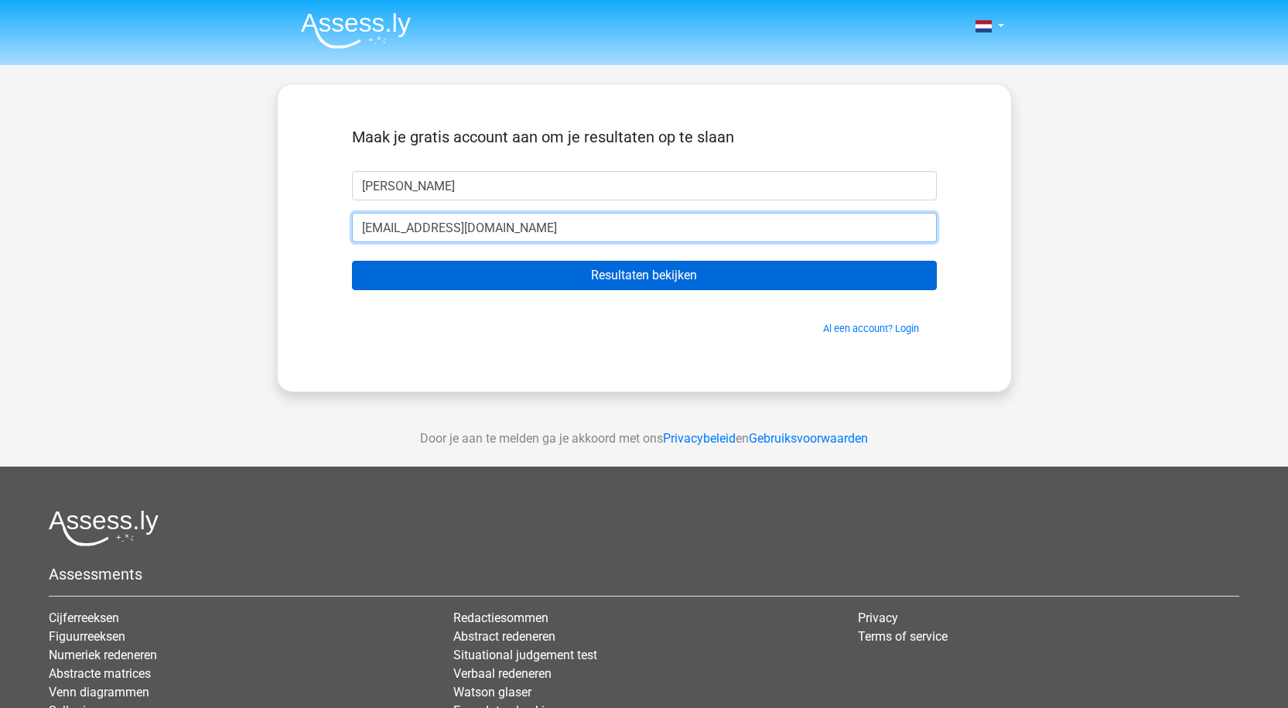
type input "[EMAIL_ADDRESS][DOMAIN_NAME]"
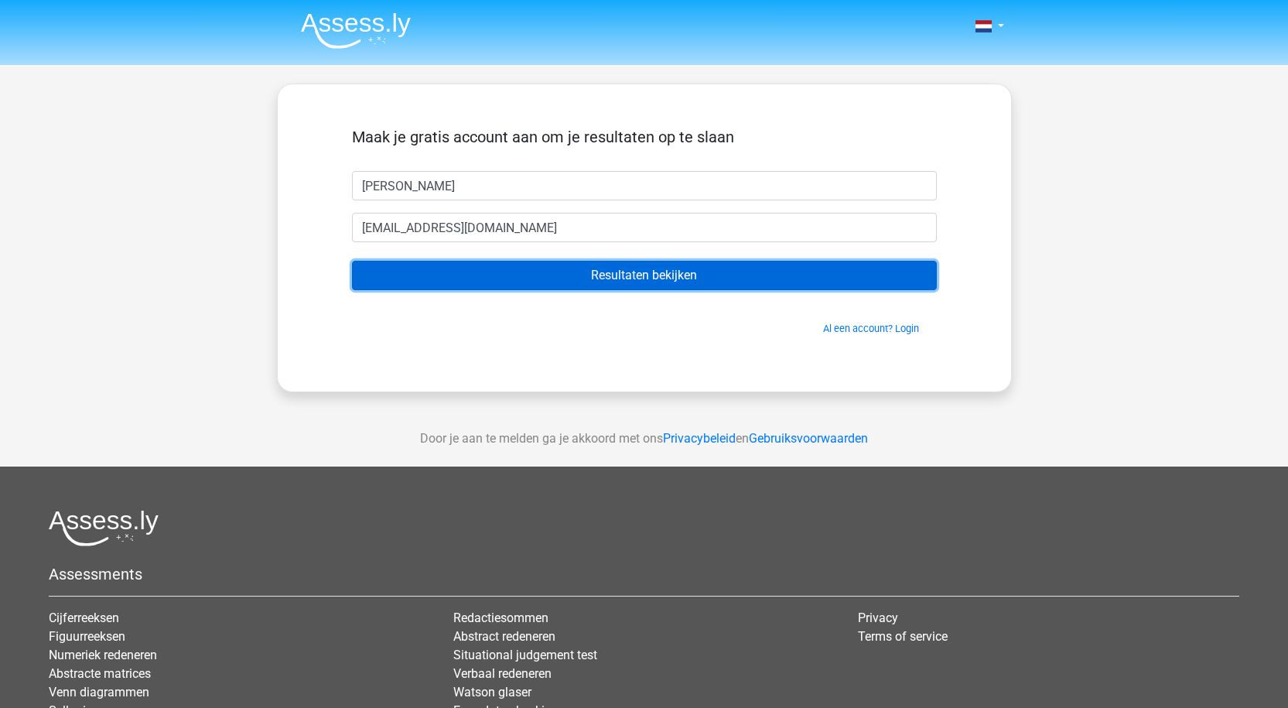
click at [654, 277] on input "Resultaten bekijken" at bounding box center [644, 275] width 585 height 29
